Goal: Task Accomplishment & Management: Use online tool/utility

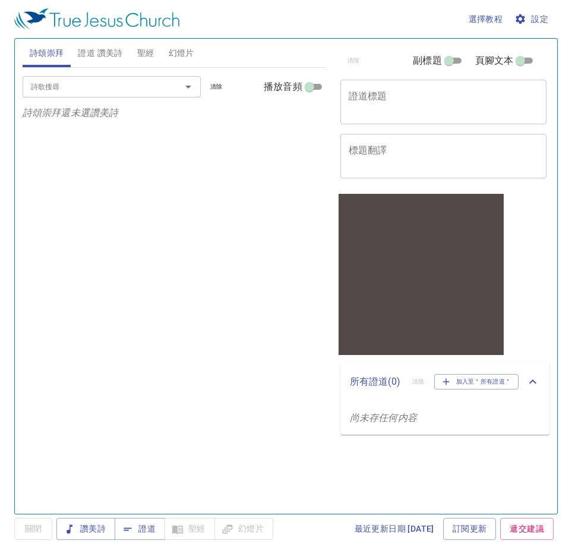
click at [111, 53] on span "證道 讚美詩" at bounding box center [100, 53] width 45 height 15
click at [54, 76] on div "詩歌搜尋" at bounding box center [112, 86] width 178 height 21
click at [42, 57] on span "詩頌崇拜" at bounding box center [47, 53] width 34 height 15
click at [84, 52] on span "證道 讚美詩" at bounding box center [100, 53] width 45 height 15
click at [117, 222] on div "詩歌搜尋 詩歌搜尋 清除 播放音頻 證道還未選讚美詩" at bounding box center [175, 285] width 304 height 435
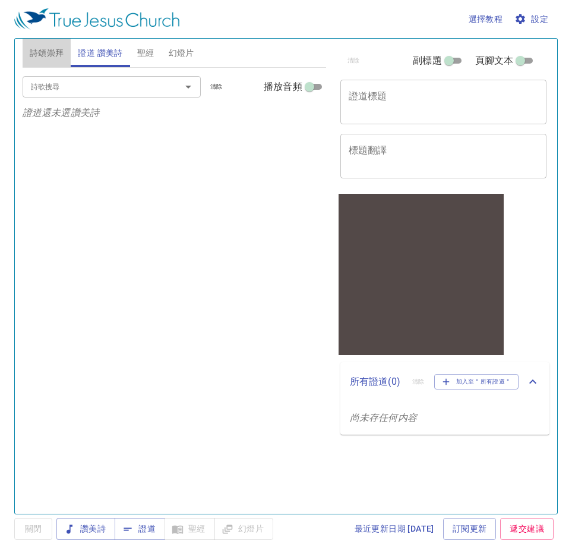
drag, startPoint x: 37, startPoint y: 48, endPoint x: 50, endPoint y: 49, distance: 13.1
click at [37, 49] on span "詩頌崇拜" at bounding box center [47, 53] width 34 height 15
click at [113, 51] on span "證道 讚美詩" at bounding box center [100, 53] width 45 height 15
click at [71, 39] on button "證道 讚美詩" at bounding box center [100, 53] width 59 height 29
click at [87, 93] on input "詩歌搜尋" at bounding box center [94, 87] width 136 height 14
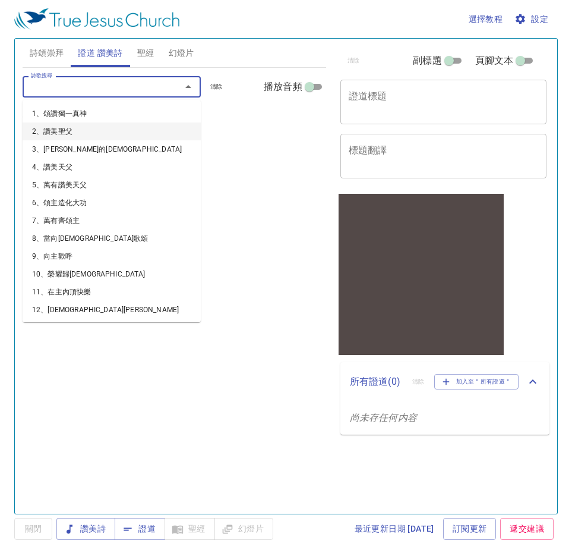
click at [371, 84] on div "x 證道標題" at bounding box center [443, 102] width 207 height 45
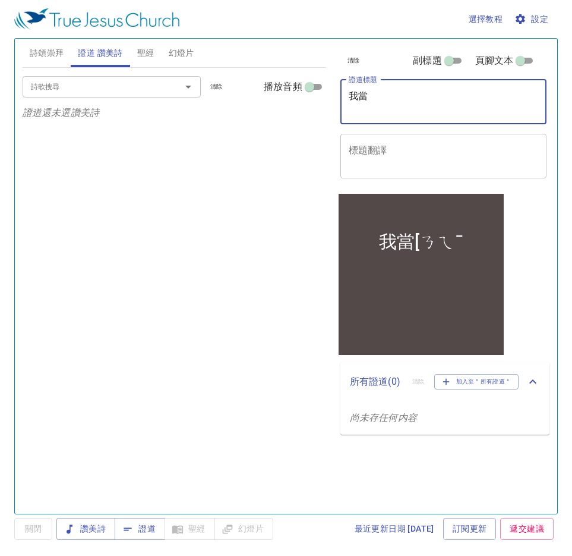
type textarea "我"
click at [67, 91] on input "詩歌搜尋" at bounding box center [94, 87] width 136 height 14
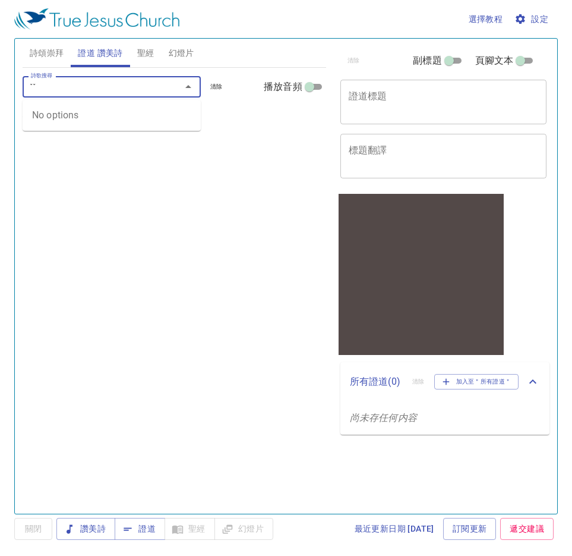
type input "ˇ"
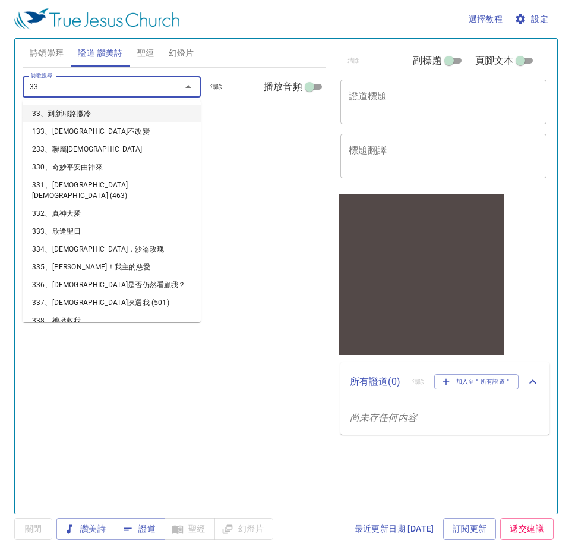
type input "333"
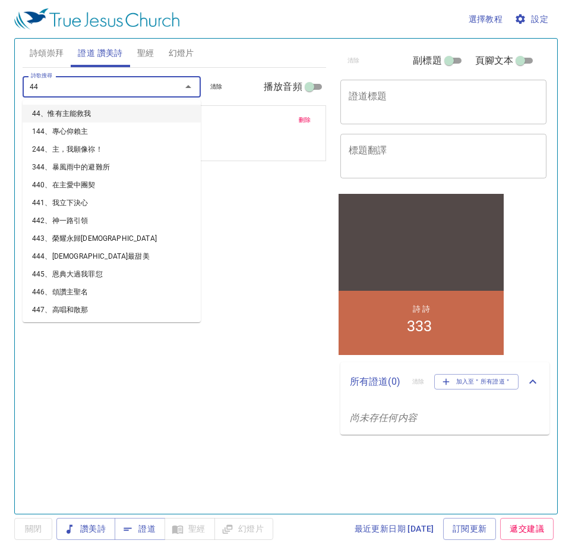
type input "441"
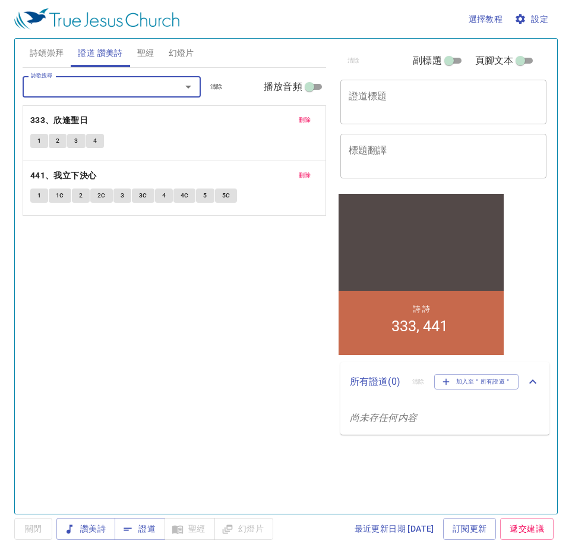
click at [387, 106] on textarea "證道標題" at bounding box center [444, 101] width 190 height 23
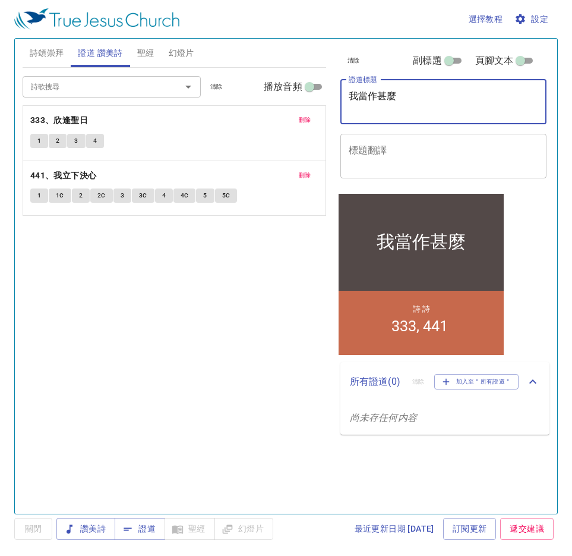
type textarea "我當作甚麼"
click at [409, 129] on div "清除 副標題 頁腳文本 證道標題 我當作甚麼 x 證道標題 標題翻譯 x 標題翻譯 副標題 x 副標題 副標題翻譯 x 副標題翻譯 頁腳文本 頁腳文本" at bounding box center [443, 115] width 214 height 152
click at [452, 61] on input "副標題" at bounding box center [449, 63] width 43 height 14
checkbox input "true"
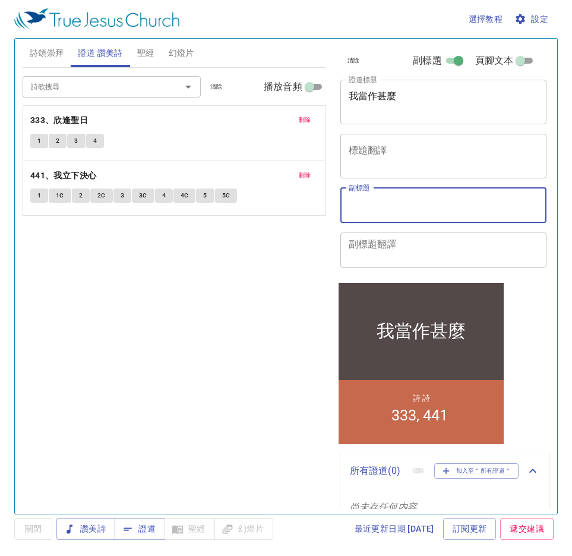
click at [373, 206] on textarea "副標題" at bounding box center [444, 205] width 190 height 23
paste textarea "吳金德 弟兄"
type textarea "吳金德 弟兄"
click at [200, 320] on div "詩歌搜尋 詩歌搜尋 清除 播放音頻 刪除 333、欣逢聖日 1 2 3 4 刪除 441、我立下決心 1 1C 2 2C 3 3C 4 4C 5 5C" at bounding box center [175, 285] width 304 height 435
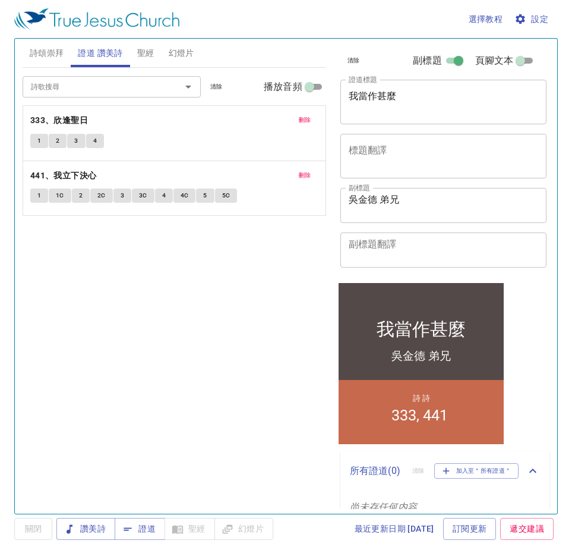
click at [531, 19] on span "設定" at bounding box center [532, 19] width 31 height 15
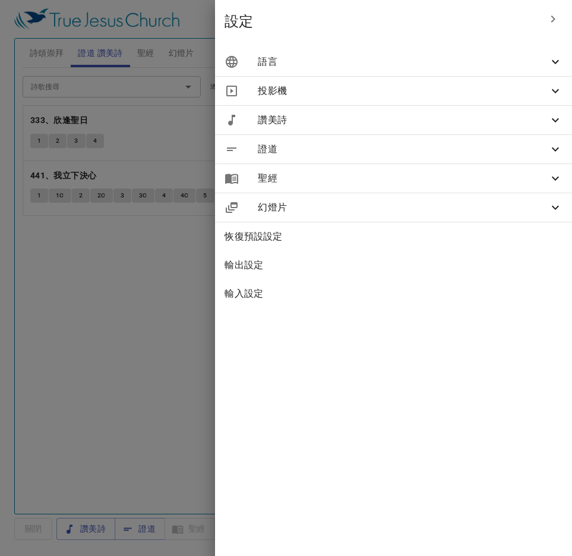
click at [392, 65] on span "語言" at bounding box center [403, 62] width 291 height 14
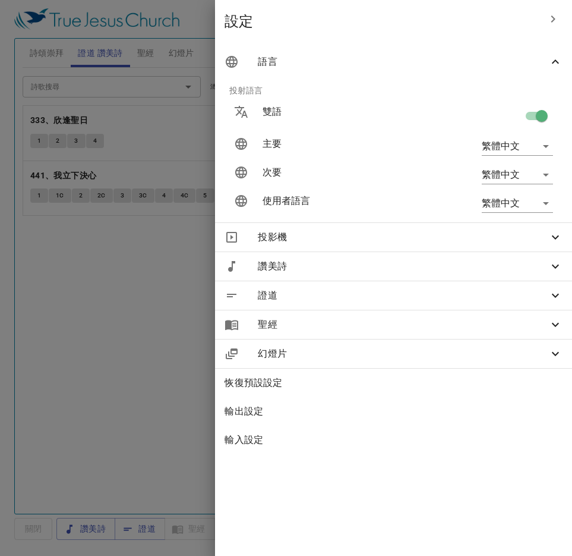
click at [535, 112] on input "checkbox" at bounding box center [542, 118] width 68 height 23
checkbox input "false"
click at [125, 391] on div at bounding box center [286, 278] width 572 height 556
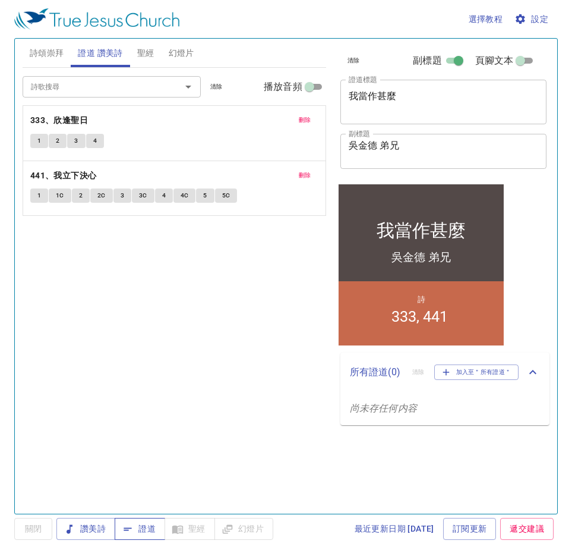
click at [143, 534] on span "證道" at bounding box center [139, 528] width 31 height 15
click at [109, 326] on div "詩歌搜尋 詩歌搜尋 清除 播放音頻 刪除 333、欣逢聖日 1 2 3 4 刪除 441、我立下決心 1 1C 2 2C 3 3C 4 4C 5 5C" at bounding box center [175, 285] width 304 height 435
click at [56, 52] on span "詩頌崇拜" at bounding box center [47, 53] width 34 height 15
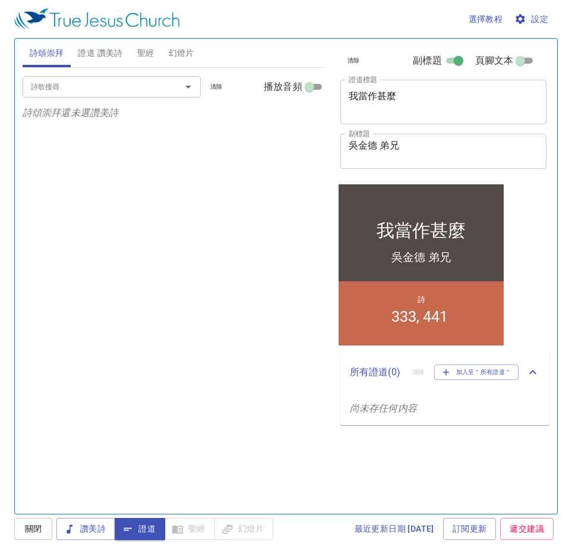
click at [127, 80] on input "詩歌搜尋" at bounding box center [94, 87] width 136 height 14
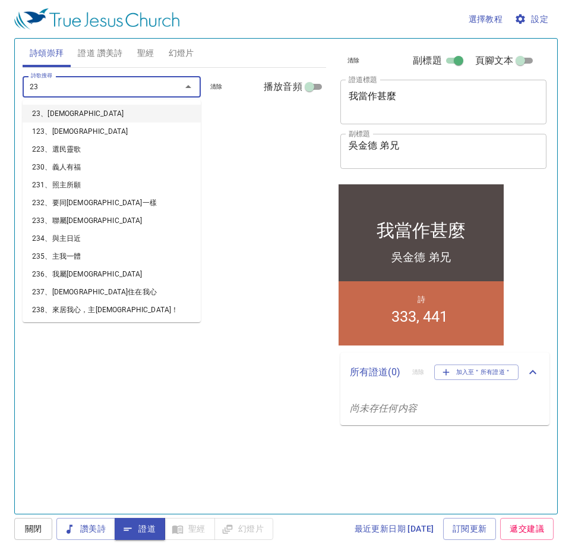
type input "231"
type input "238"
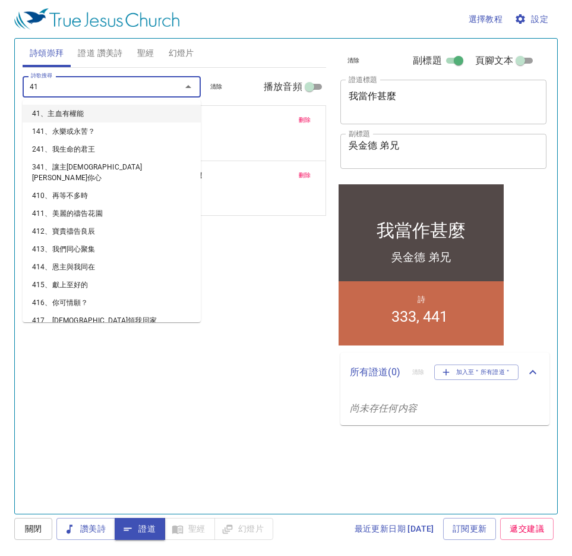
type input "416"
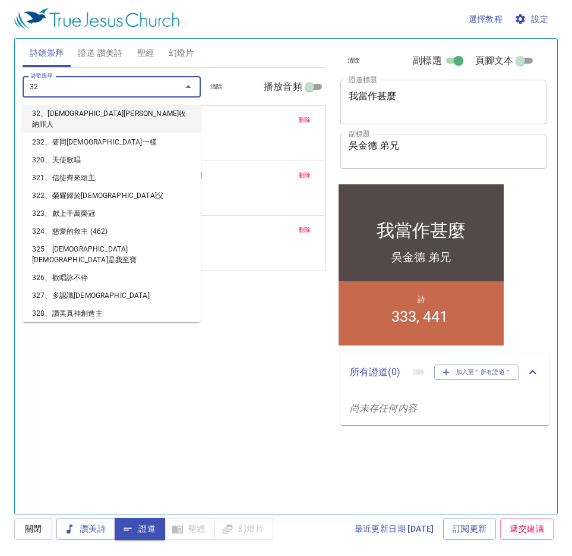
type input "320"
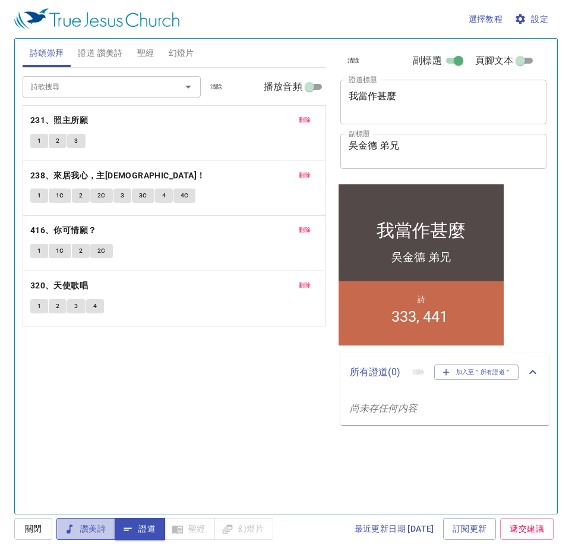
click at [96, 531] on span "讚美詩" at bounding box center [86, 528] width 40 height 15
click at [72, 116] on b "231、照主所願" at bounding box center [59, 120] width 58 height 15
click at [40, 137] on span "1" at bounding box center [39, 140] width 4 height 11
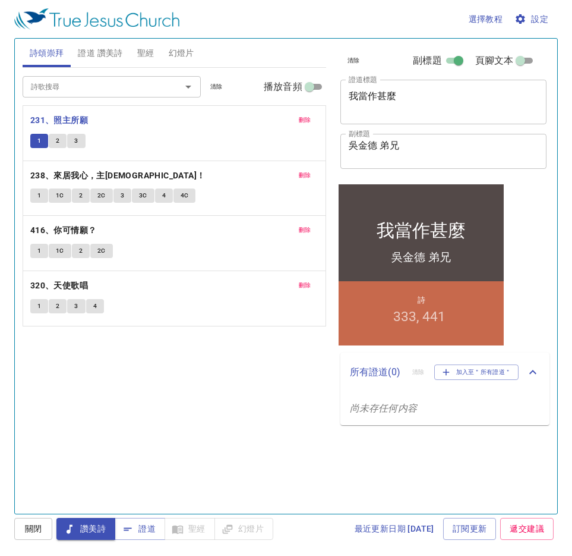
click at [101, 52] on span "證道 讚美詩" at bounding box center [100, 53] width 45 height 15
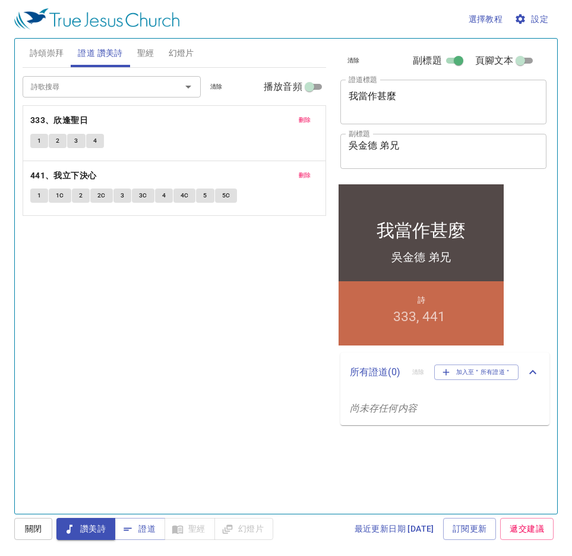
click at [68, 55] on button "詩頌崇拜" at bounding box center [47, 53] width 49 height 29
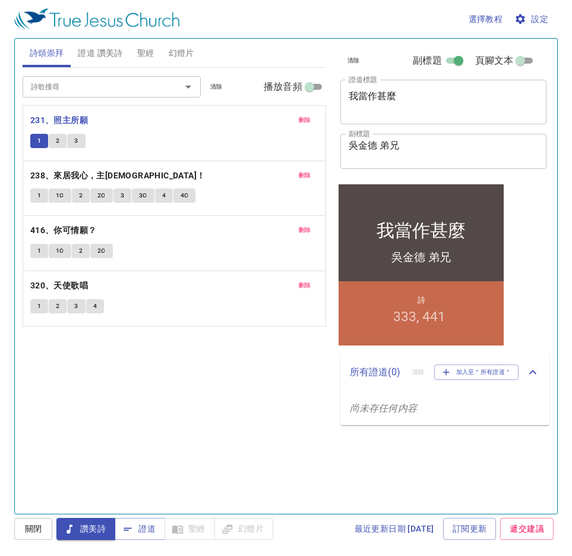
click at [36, 146] on button "1" at bounding box center [39, 141] width 18 height 14
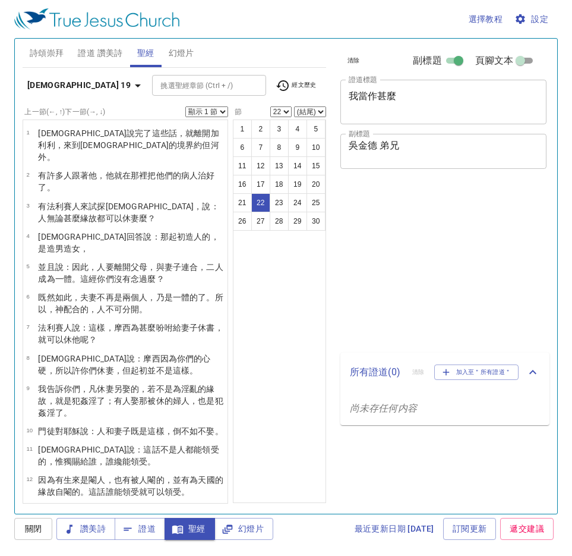
select select "22"
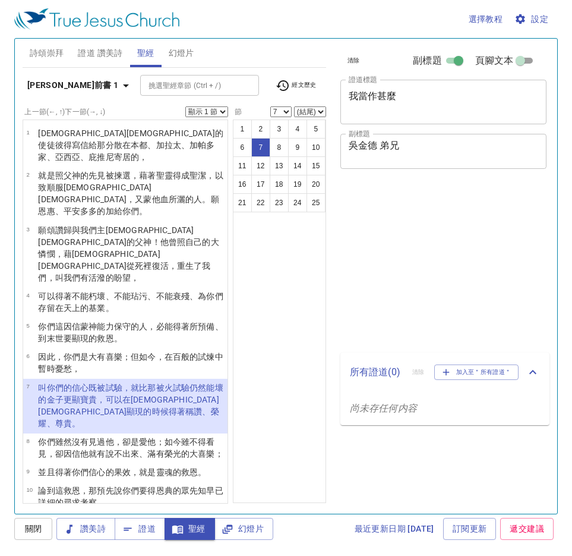
select select "7"
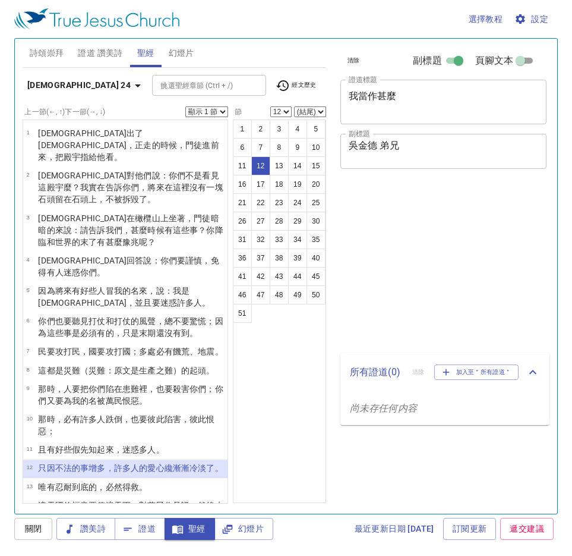
select select "12"
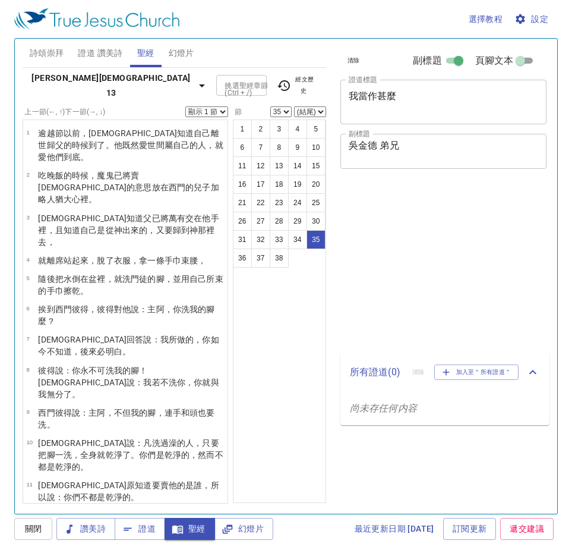
select select "35"
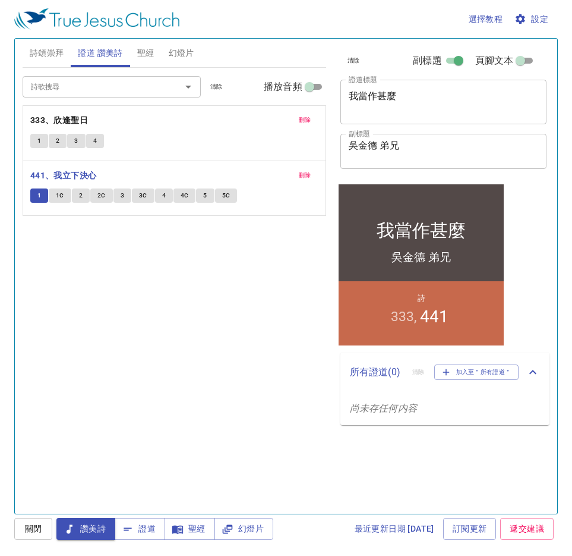
click at [64, 196] on span "1C" at bounding box center [60, 195] width 8 height 11
